Goal: Task Accomplishment & Management: Manage account settings

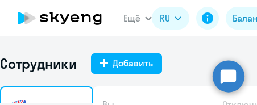
select select "30"
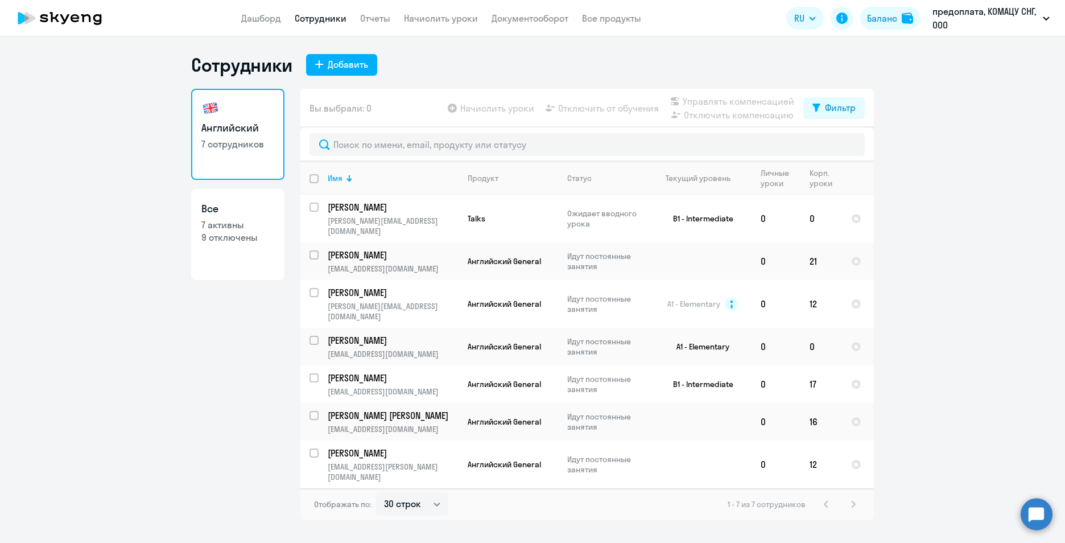
click at [257, 24] on app-menu-item-link "Начислить уроки" at bounding box center [441, 18] width 74 height 14
click at [257, 22] on link "Начислить уроки" at bounding box center [441, 18] width 74 height 11
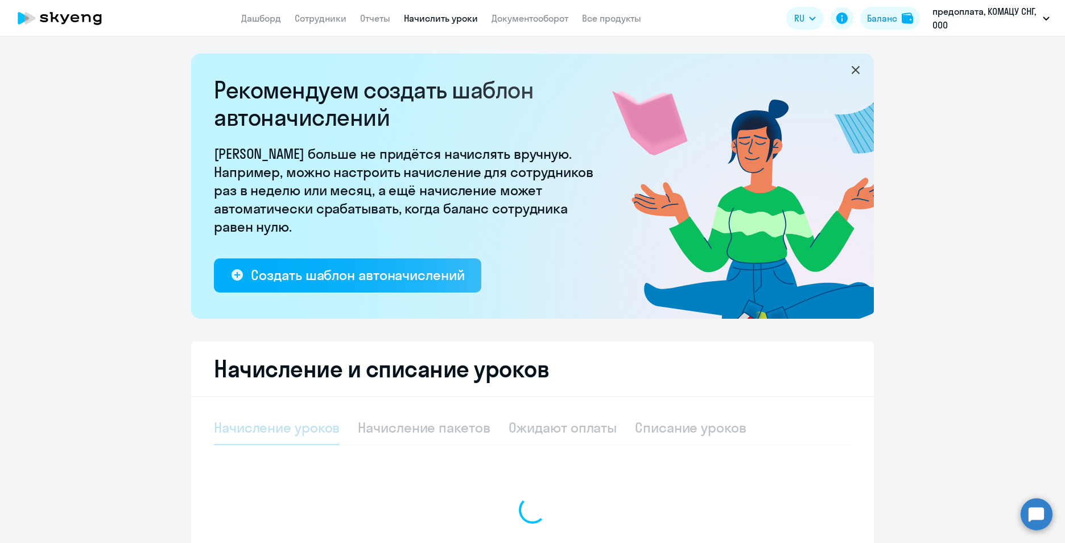
select select "10"
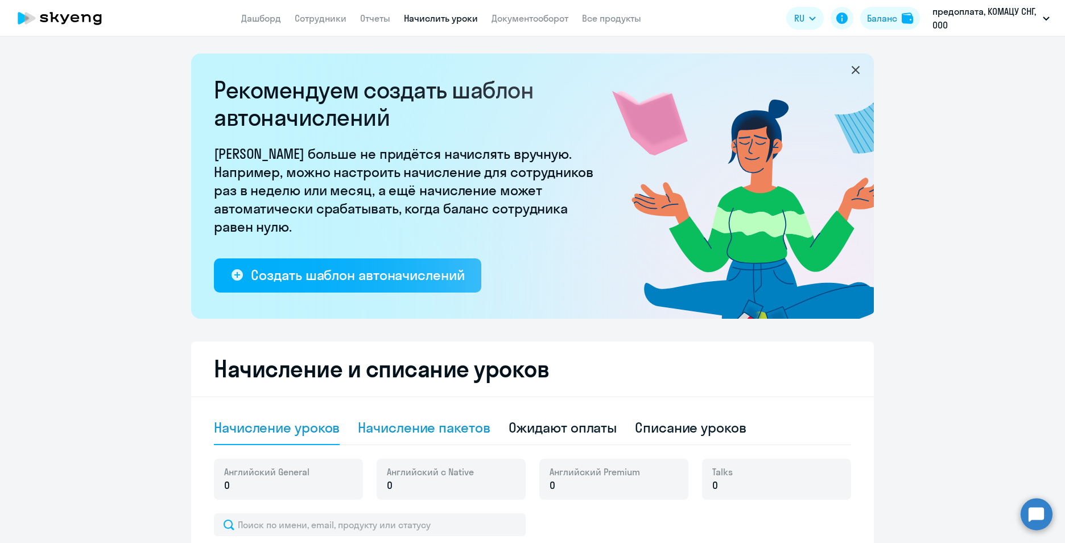
click at [257, 105] on div "Начисление пакетов" at bounding box center [424, 427] width 132 height 18
select select "10"
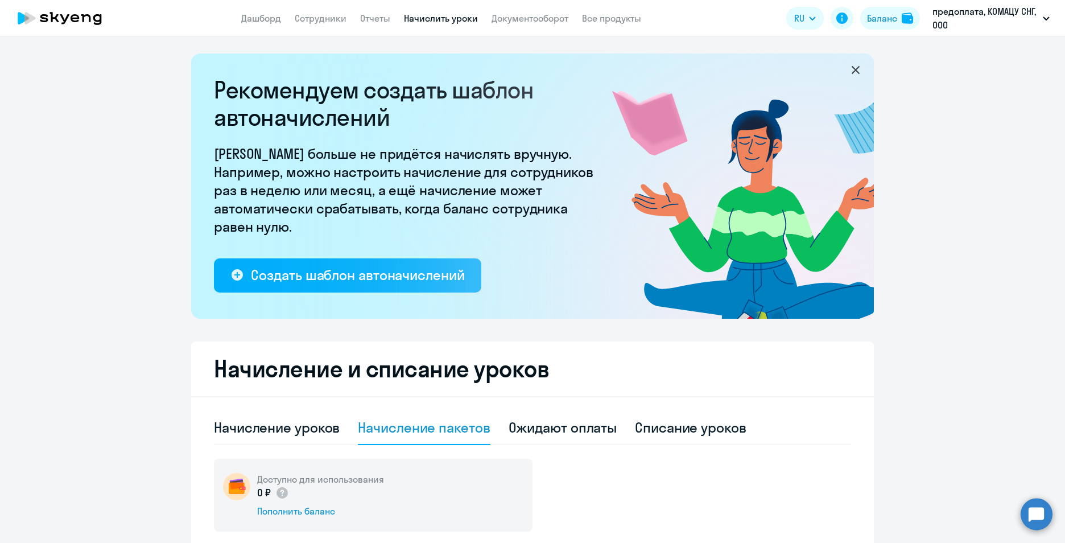
scroll to position [360, 0]
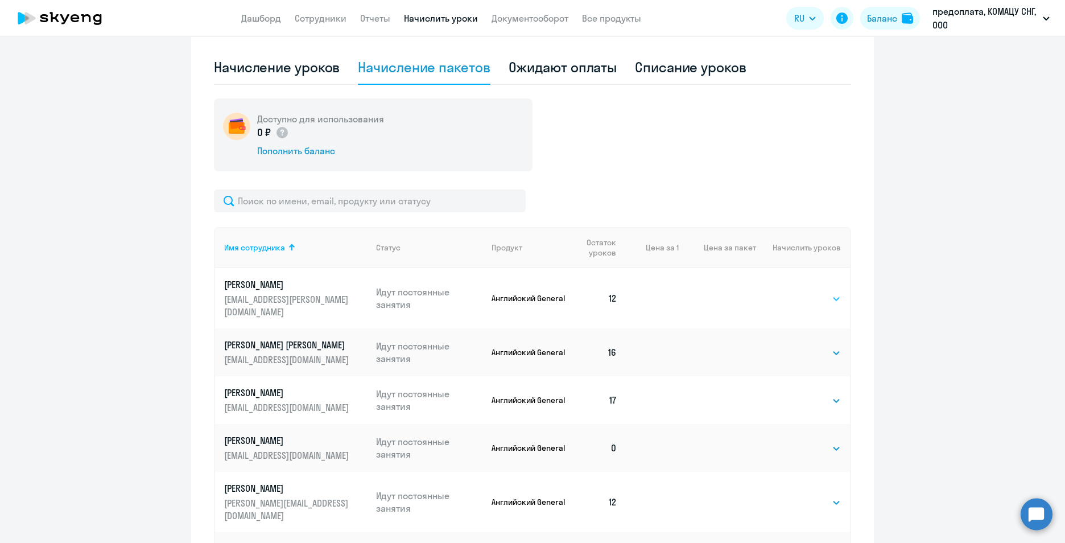
click at [257, 105] on select "Выбрать 4 8 16 32 64 96 128" at bounding box center [818, 299] width 47 height 14
select select "16"
click at [257, 105] on select "Выбрать 4 8 16 32 64 96 128" at bounding box center [818, 299] width 47 height 14
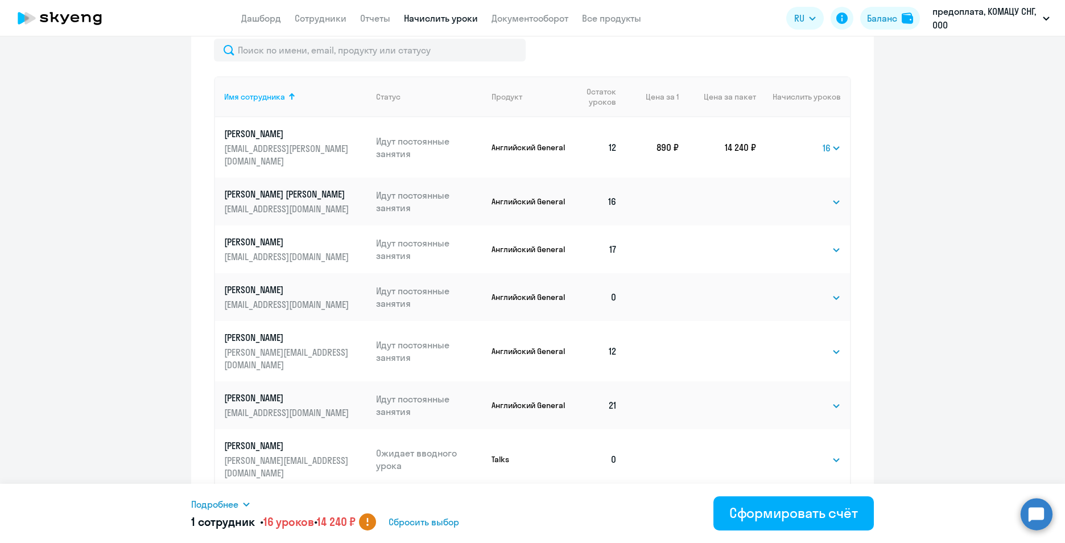
scroll to position [516, 0]
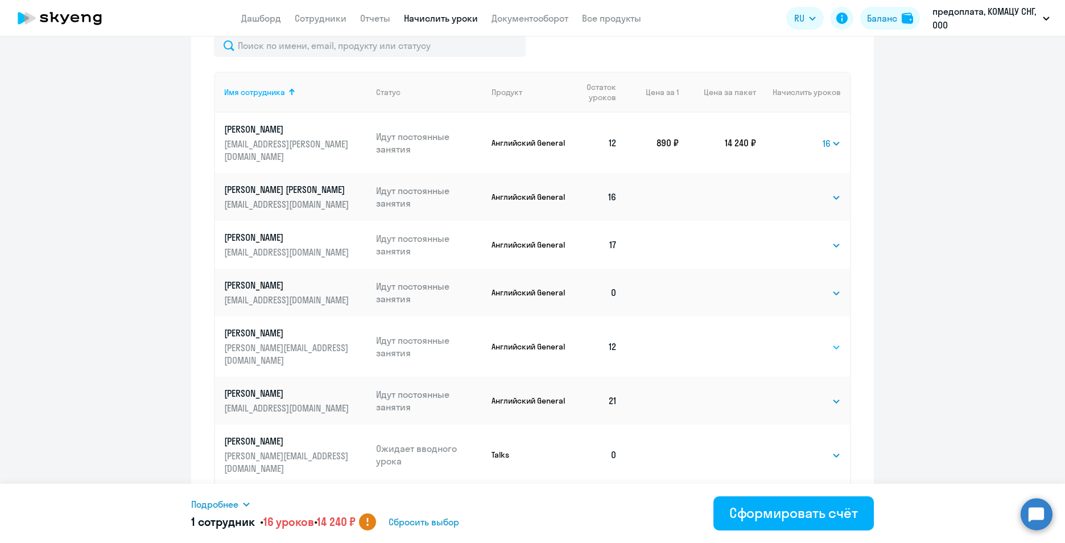
click at [257, 105] on select "Выбрать 4 8 16 32 64 96 128" at bounding box center [818, 347] width 47 height 14
select select "16"
click at [257, 105] on select "Выбрать 4 8 16 32 64 96 128" at bounding box center [818, 347] width 47 height 14
